Goal: Information Seeking & Learning: Understand process/instructions

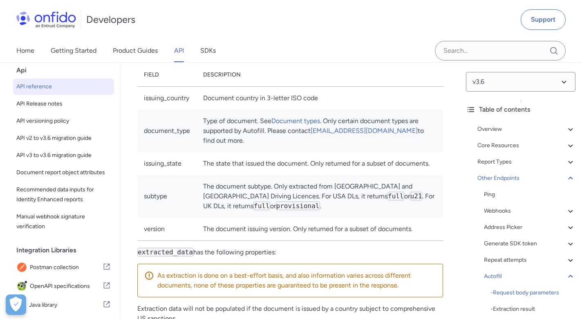
scroll to position [46, 0]
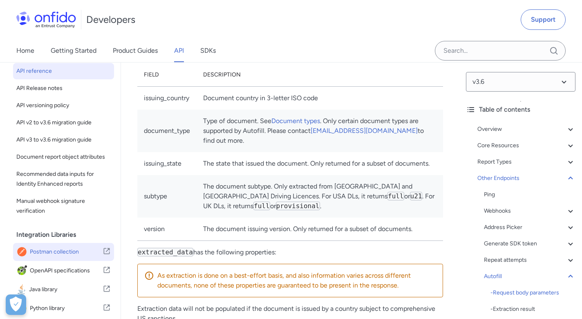
click at [74, 247] on span "Postman collection" at bounding box center [66, 251] width 73 height 11
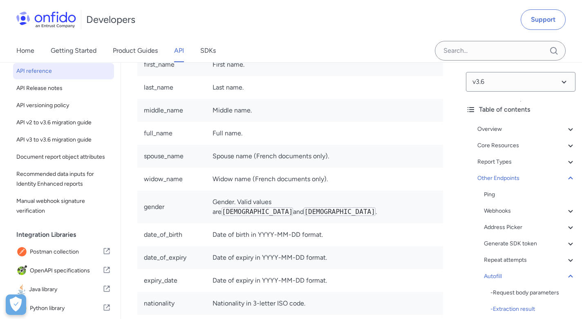
scroll to position [92021, 0]
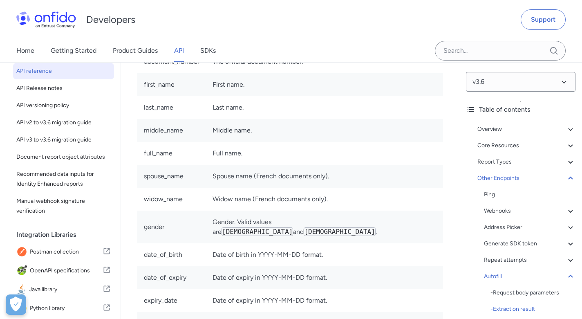
drag, startPoint x: 186, startPoint y: 163, endPoint x: 140, endPoint y: 152, distance: 47.1
click at [140, 20] on p "Extraction data will not be populated if the document is issued by a country su…" at bounding box center [290, 11] width 306 height 20
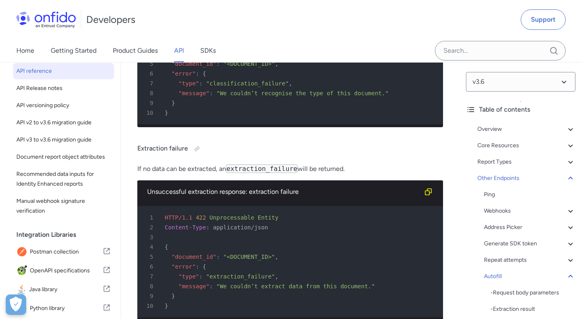
scroll to position [93209, 0]
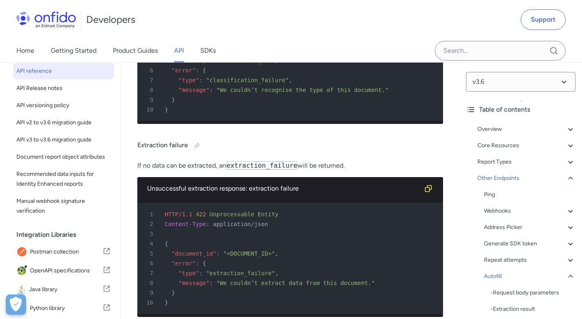
drag, startPoint x: 147, startPoint y: 106, endPoint x: 334, endPoint y: 109, distance: 186.3
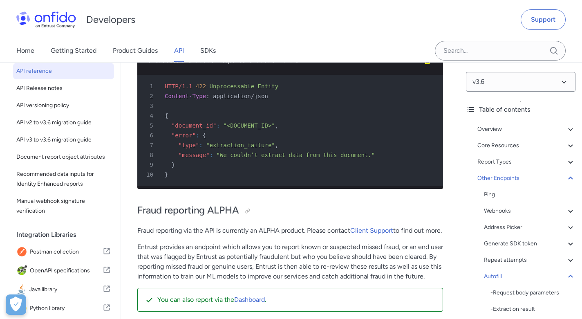
scroll to position [93335, 0]
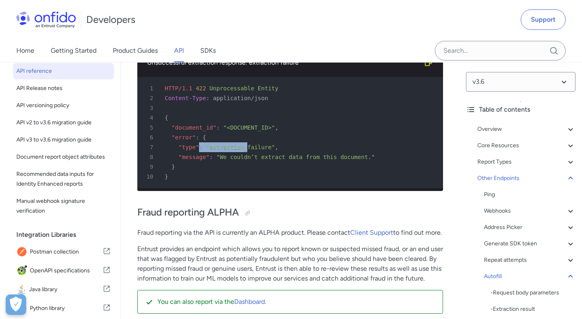
drag, startPoint x: 199, startPoint y: 284, endPoint x: 248, endPoint y: 286, distance: 49.1
click at [248, 152] on div "7 "type" : "extraction_failure" ," at bounding box center [286, 147] width 291 height 10
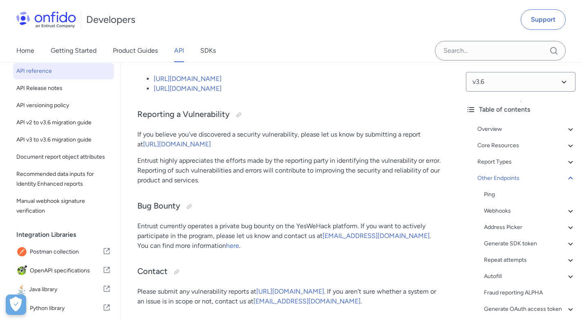
scroll to position [100893, 0]
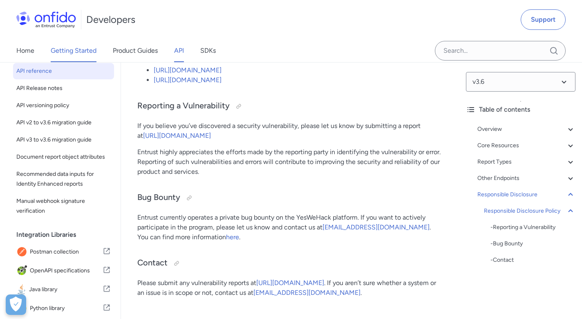
click at [65, 53] on link "Getting Started" at bounding box center [74, 50] width 46 height 23
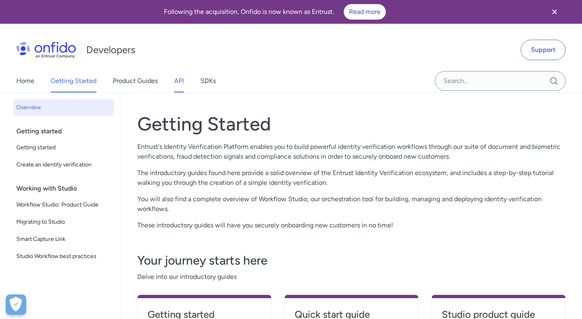
click at [179, 87] on link "API" at bounding box center [179, 80] width 10 height 23
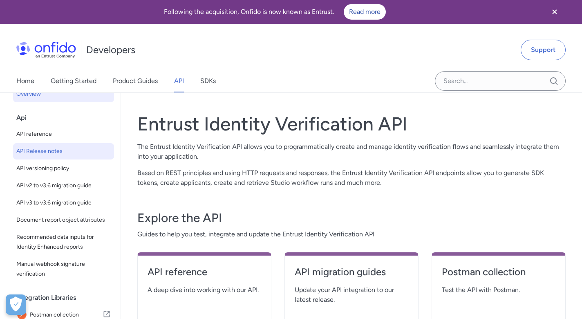
scroll to position [2, 0]
